Goal: Find specific page/section: Find specific page/section

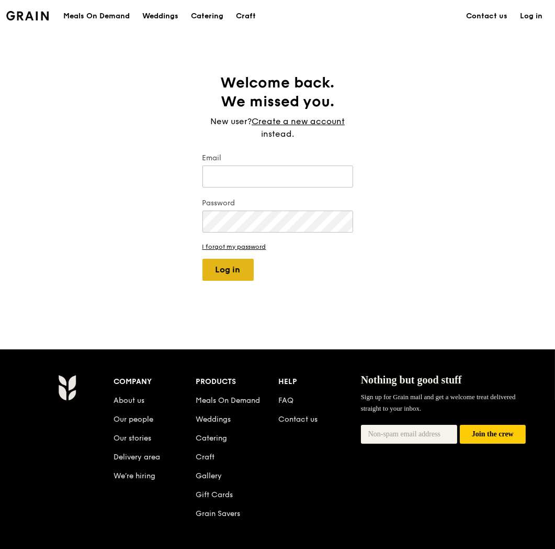
type input "[EMAIL_ADDRESS][DOMAIN_NAME]"
click at [222, 273] on button "Log in" at bounding box center [228, 270] width 51 height 22
select select "100"
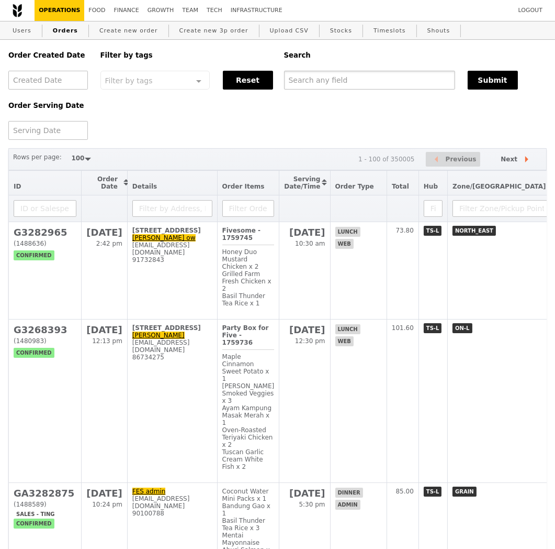
click at [321, 84] on input "text" at bounding box center [369, 80] width 171 height 19
paste input "[STREET_ADDRESS]"
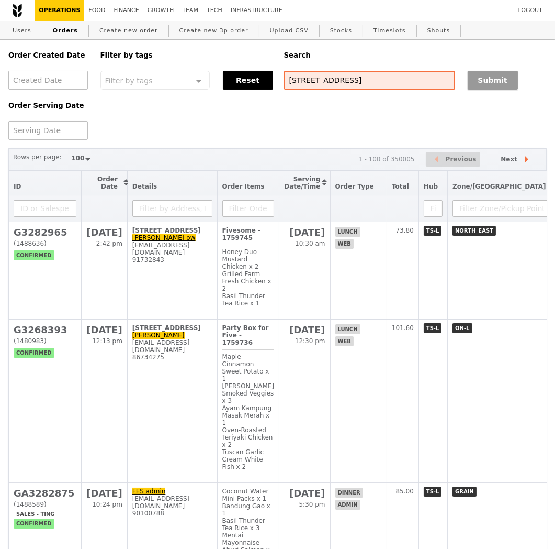
click at [493, 83] on button "Submit" at bounding box center [493, 80] width 50 height 19
click at [478, 87] on button "Submit" at bounding box center [493, 80] width 50 height 19
click at [489, 74] on button "Submit" at bounding box center [493, 80] width 50 height 19
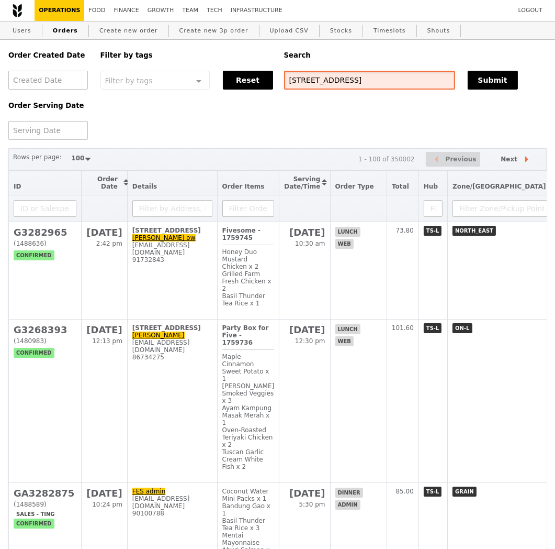
drag, startPoint x: 380, startPoint y: 75, endPoint x: 339, endPoint y: 88, distance: 42.2
click at [339, 88] on input "[STREET_ADDRESS]" at bounding box center [369, 80] width 171 height 19
type input "425 Serangoon"
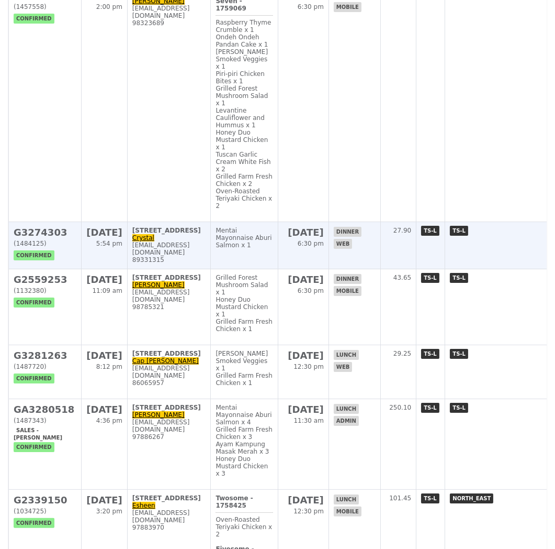
scroll to position [232, 0]
